Goal: Information Seeking & Learning: Check status

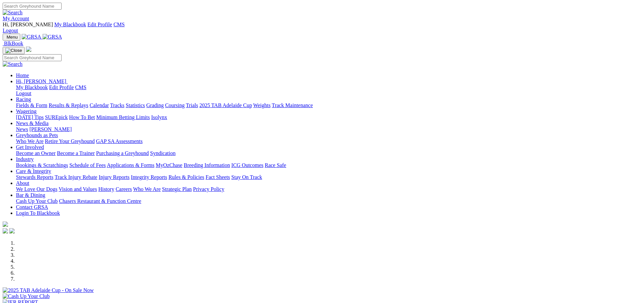
click at [31, 96] on link "Racing" at bounding box center [23, 99] width 15 height 6
click at [62, 34] on img at bounding box center [53, 37] width 20 height 6
click at [31, 96] on link "Racing" at bounding box center [23, 99] width 15 height 6
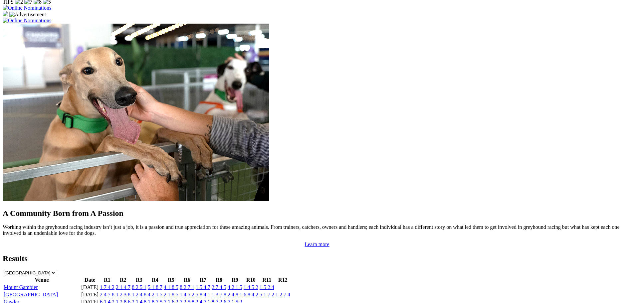
scroll to position [532, 0]
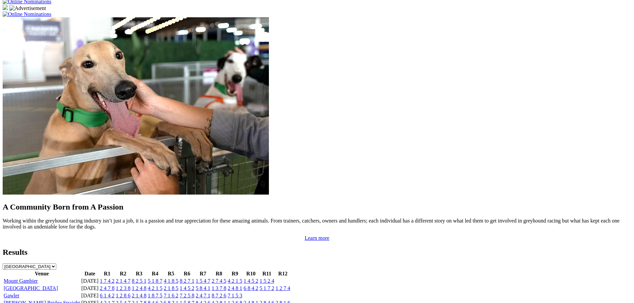
click at [146, 285] on link "1 2 4 8" at bounding box center [139, 288] width 15 height 6
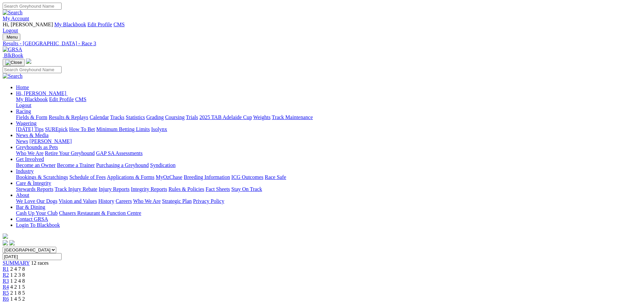
click at [25, 284] on span "4 2 1 5" at bounding box center [17, 287] width 15 height 6
click at [293, 290] on div "R5 2 1 8 5" at bounding box center [317, 293] width 628 height 6
click at [25, 296] on span "1 4 5 2" at bounding box center [17, 299] width 15 height 6
click at [357, 302] on div "R7 5 8 4 1" at bounding box center [317, 305] width 628 height 6
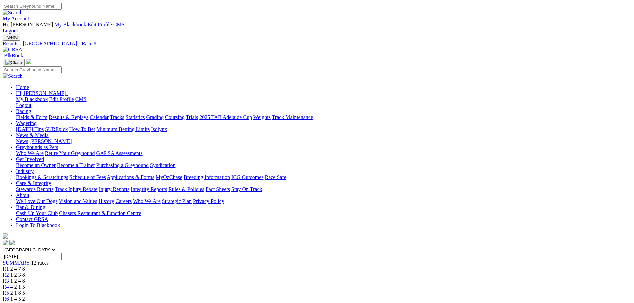
click at [25, 284] on span "4 2 1 5" at bounding box center [17, 287] width 15 height 6
click at [9, 290] on span "R5" at bounding box center [6, 293] width 6 height 6
click at [9, 296] on span "R6" at bounding box center [6, 299] width 6 height 6
click at [354, 302] on div "R7 5 8 4 1" at bounding box center [317, 305] width 628 height 6
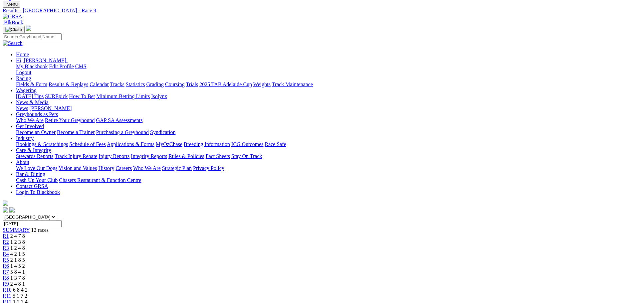
scroll to position [33, 0]
click at [9, 275] on link "R8" at bounding box center [6, 278] width 6 height 6
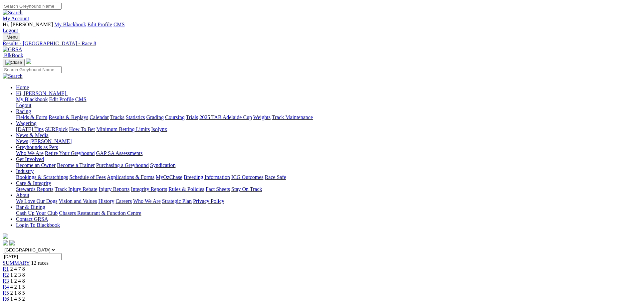
click at [25, 302] on span "5 8 4 1" at bounding box center [17, 305] width 15 height 6
click at [324, 296] on div "R6 1 4 5 2" at bounding box center [317, 299] width 628 height 6
click at [9, 290] on link "R5" at bounding box center [6, 293] width 6 height 6
